Goal: Check status

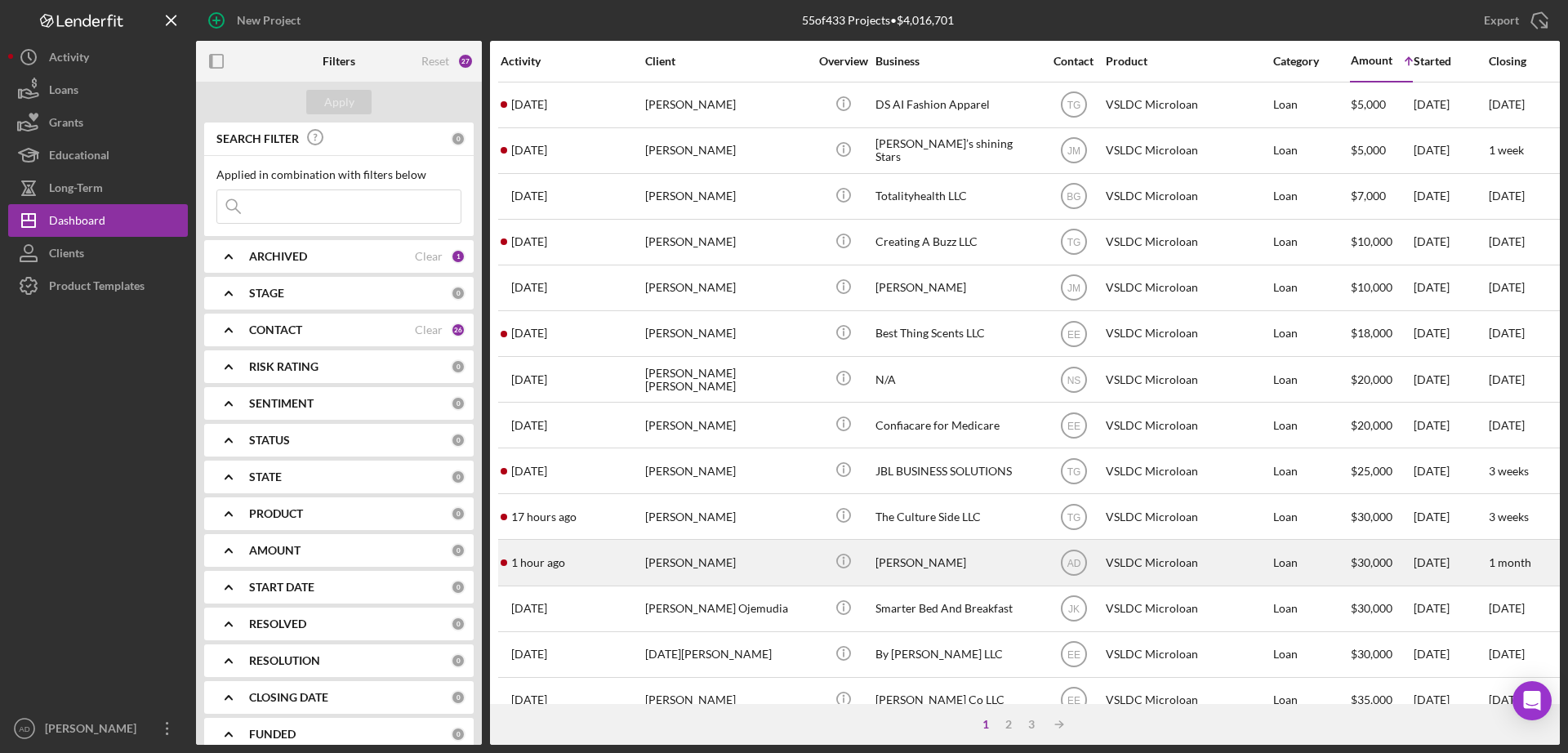
click at [778, 554] on div "[PERSON_NAME]" at bounding box center [727, 562] width 163 height 43
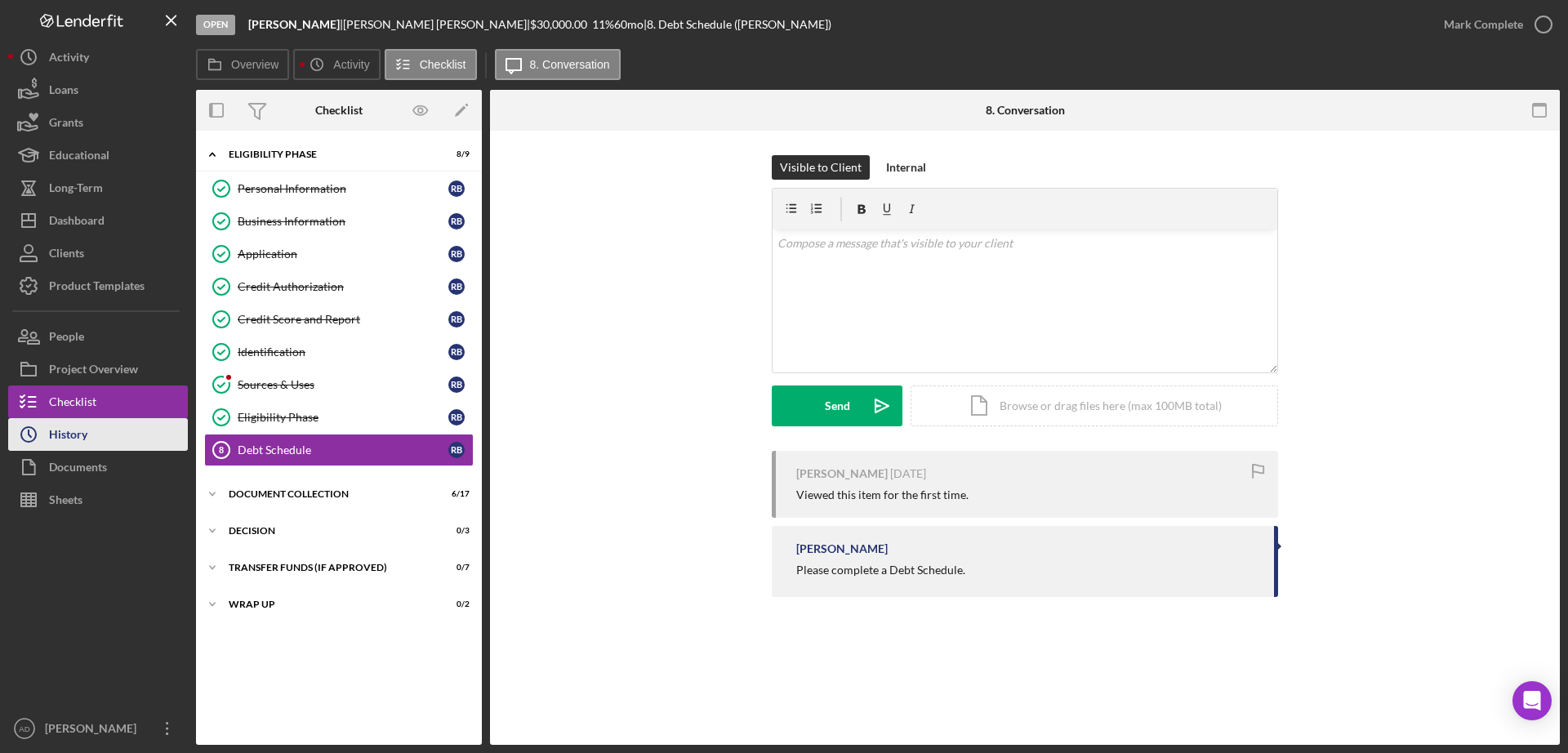
click at [116, 433] on button "Icon/History History" at bounding box center [98, 435] width 180 height 32
